Goal: Check status

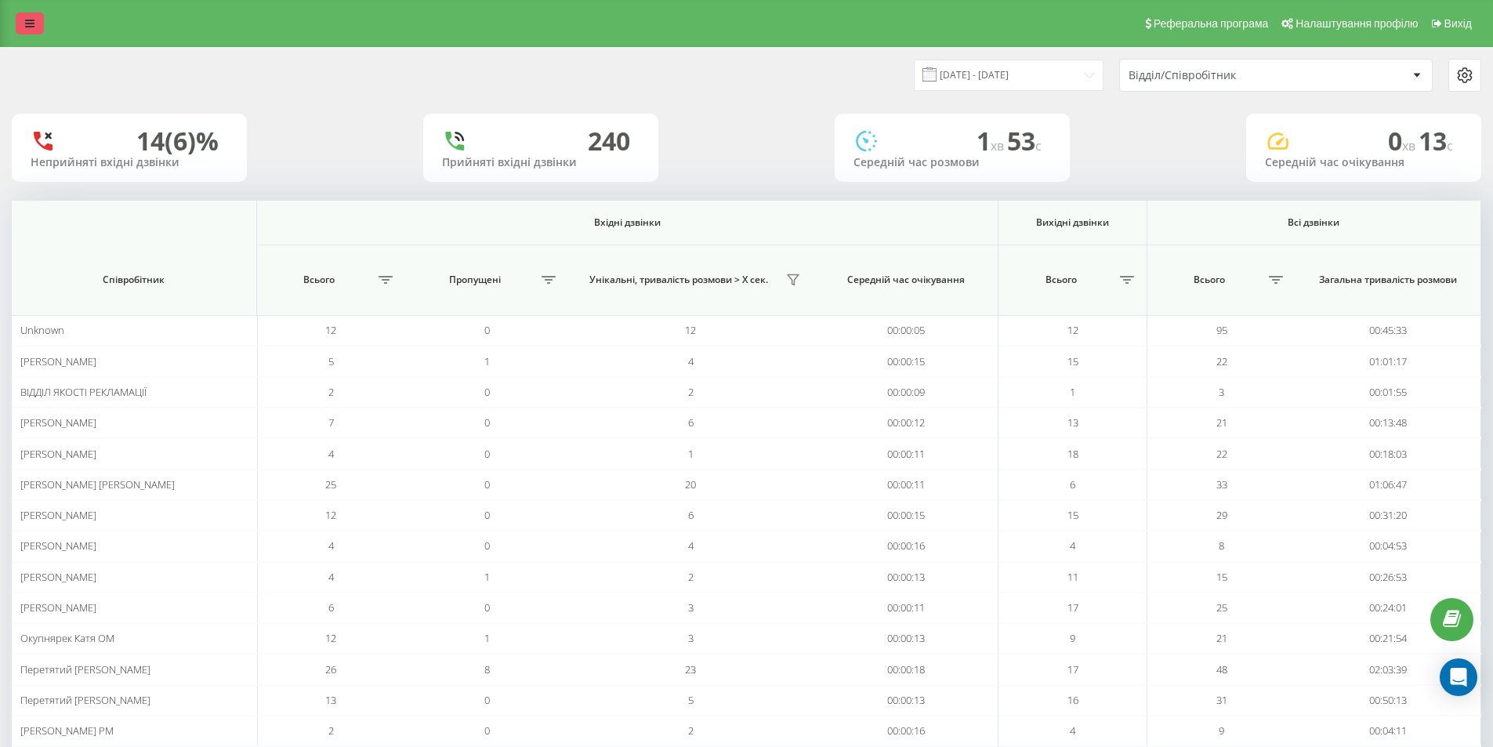
click at [33, 26] on icon at bounding box center [29, 23] width 9 height 11
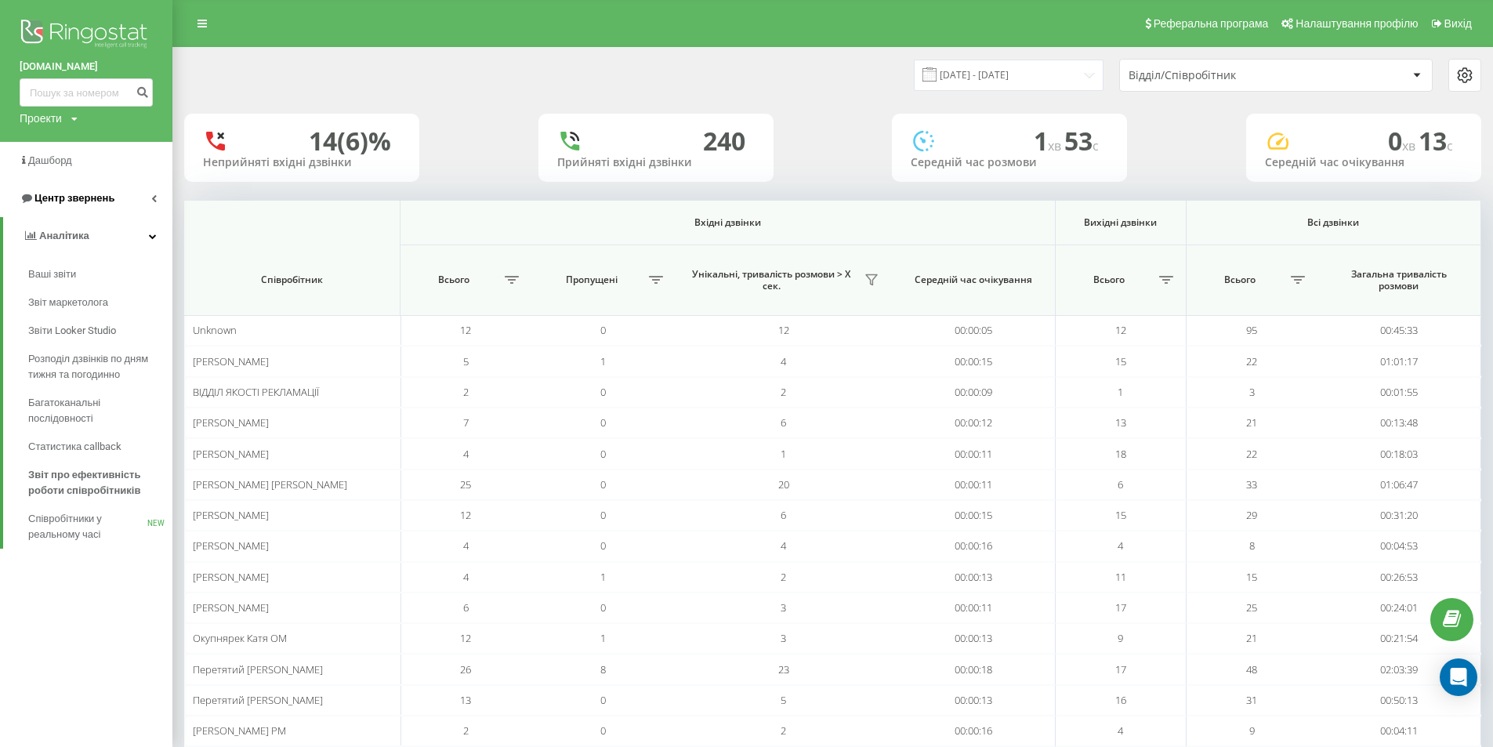
click at [96, 196] on span "Центр звернень" at bounding box center [74, 198] width 80 height 12
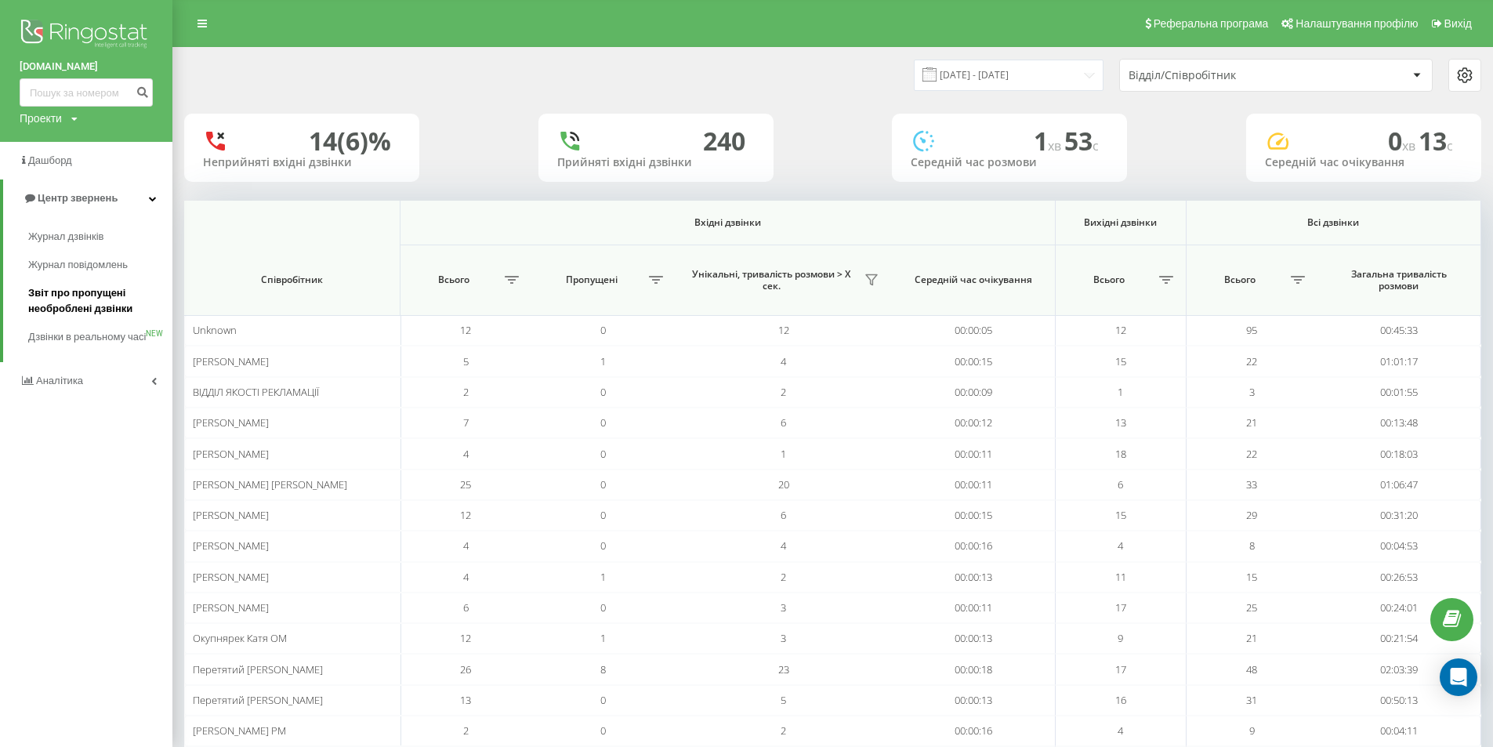
click at [100, 302] on span "Звіт про пропущені необроблені дзвінки" at bounding box center [96, 300] width 136 height 31
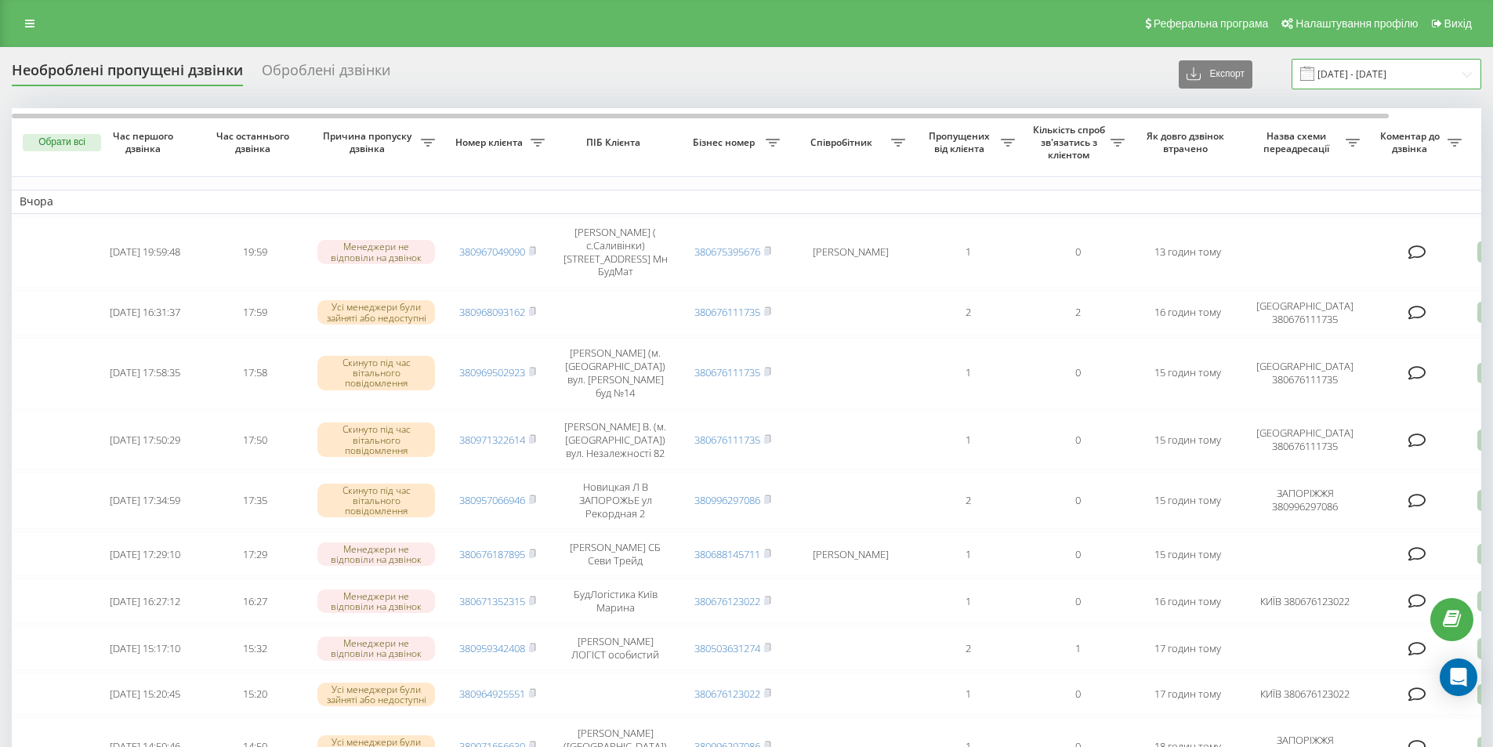
click at [1360, 75] on input "20.07.2025 - 20.08.2025" at bounding box center [1386, 74] width 190 height 31
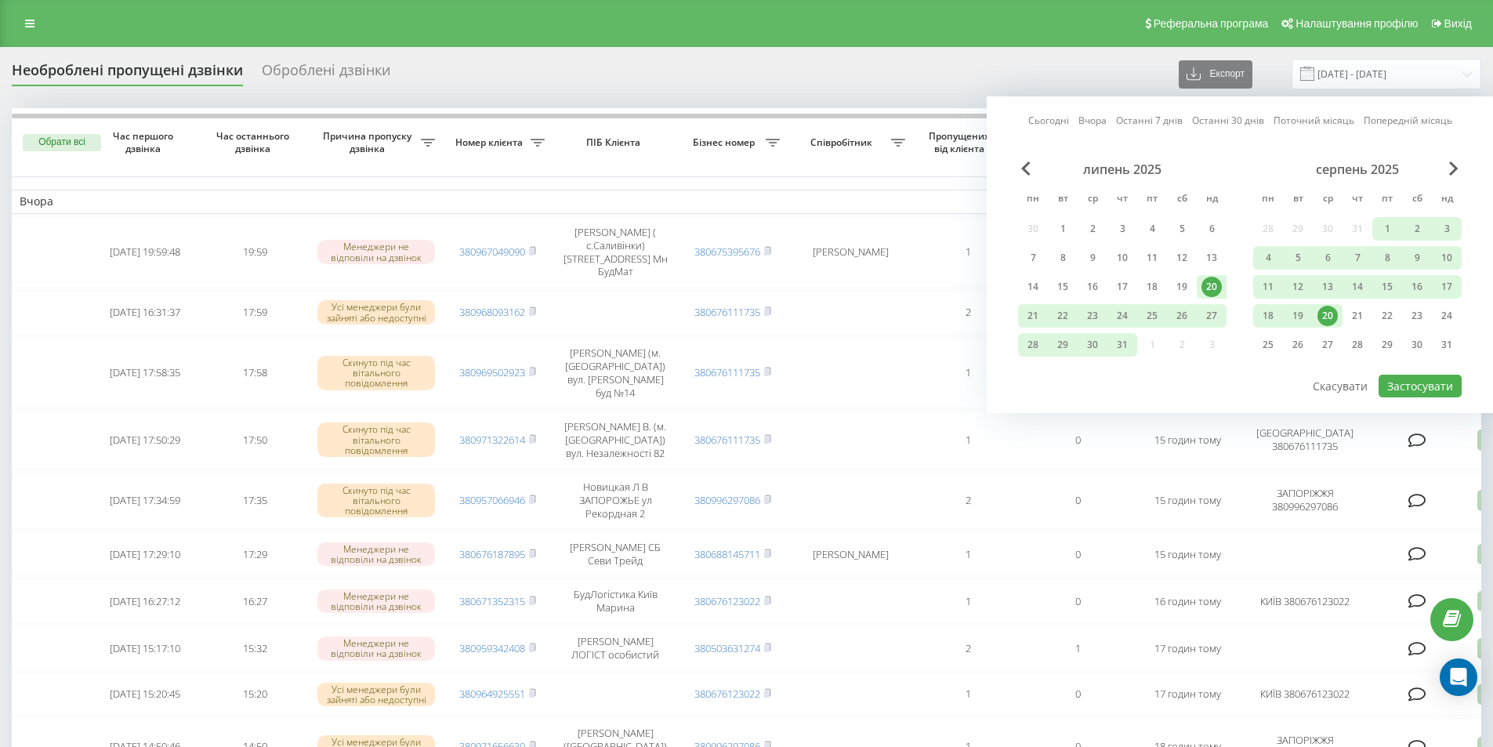
click at [1327, 314] on div "20" at bounding box center [1327, 316] width 20 height 20
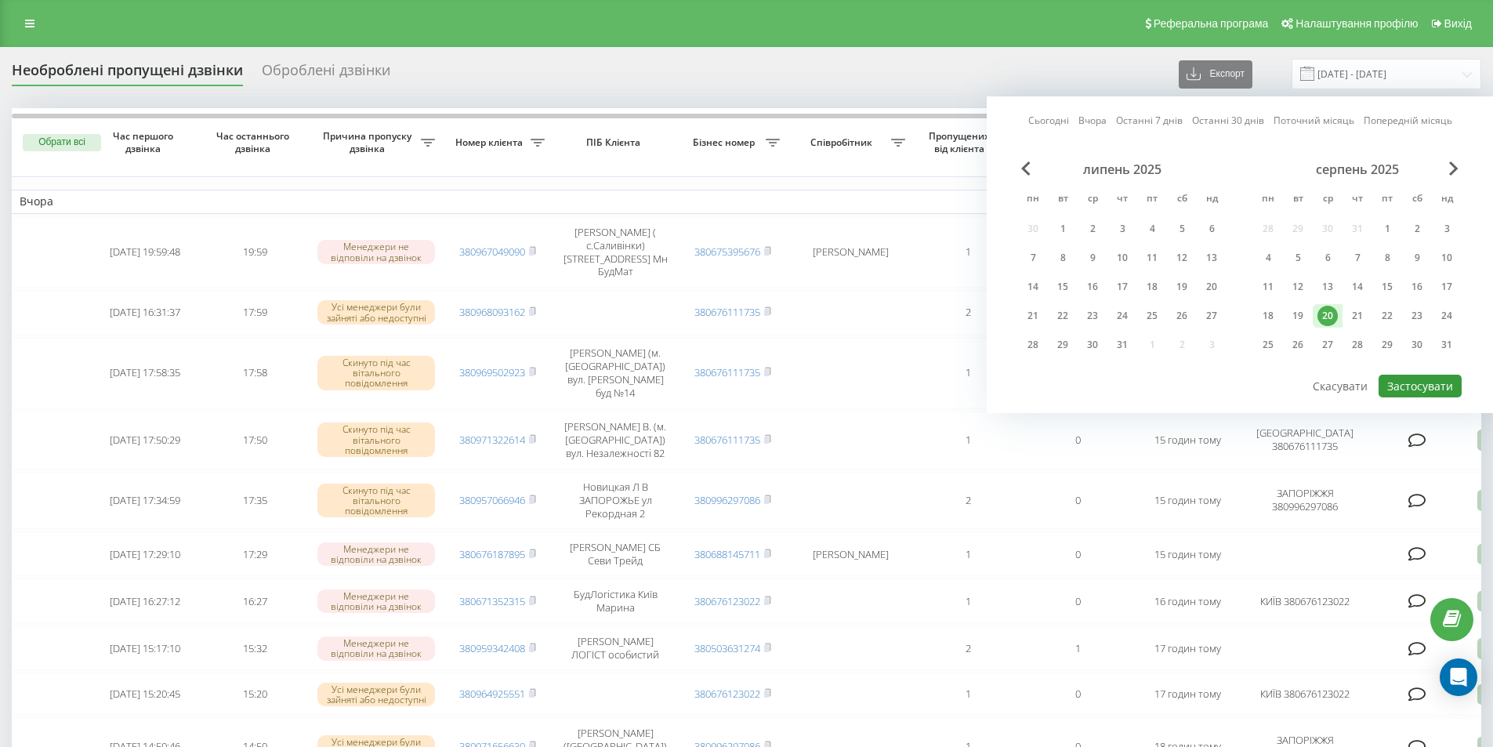
click at [1422, 383] on button "Застосувати" at bounding box center [1419, 386] width 83 height 23
type input "20.08.2025 - 20.08.2025"
